Goal: Navigation & Orientation: Find specific page/section

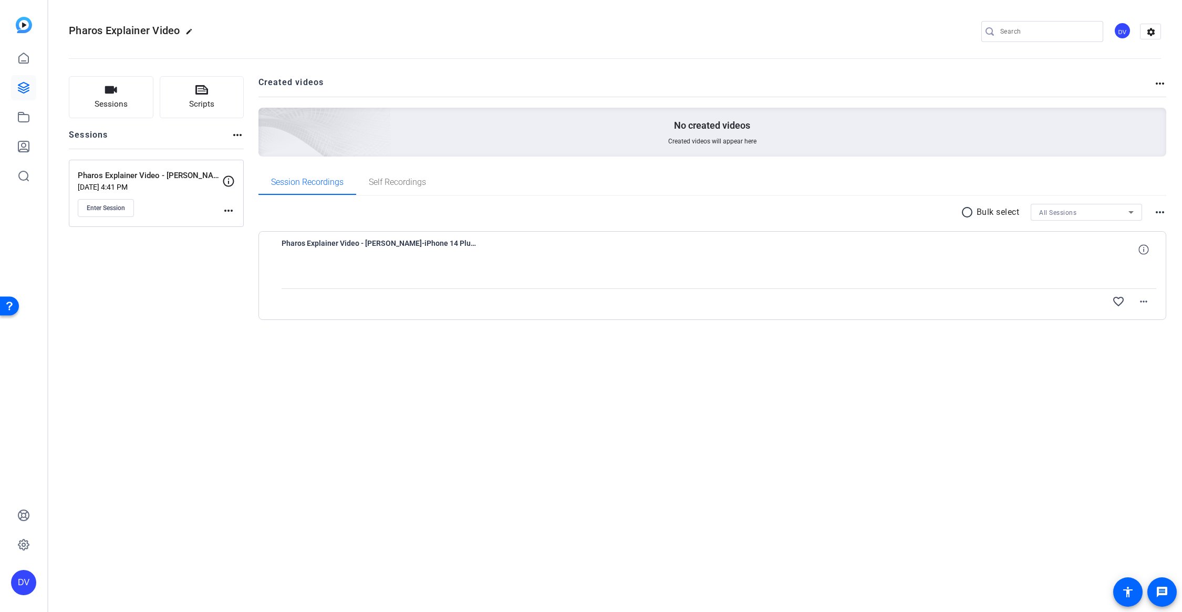
click at [540, 400] on div "Pharos Explainer Video edit DV settings Sessions Scripts Sessions more_horiz Ph…" at bounding box center [615, 306] width 1134 height 612
